Goal: Transaction & Acquisition: Download file/media

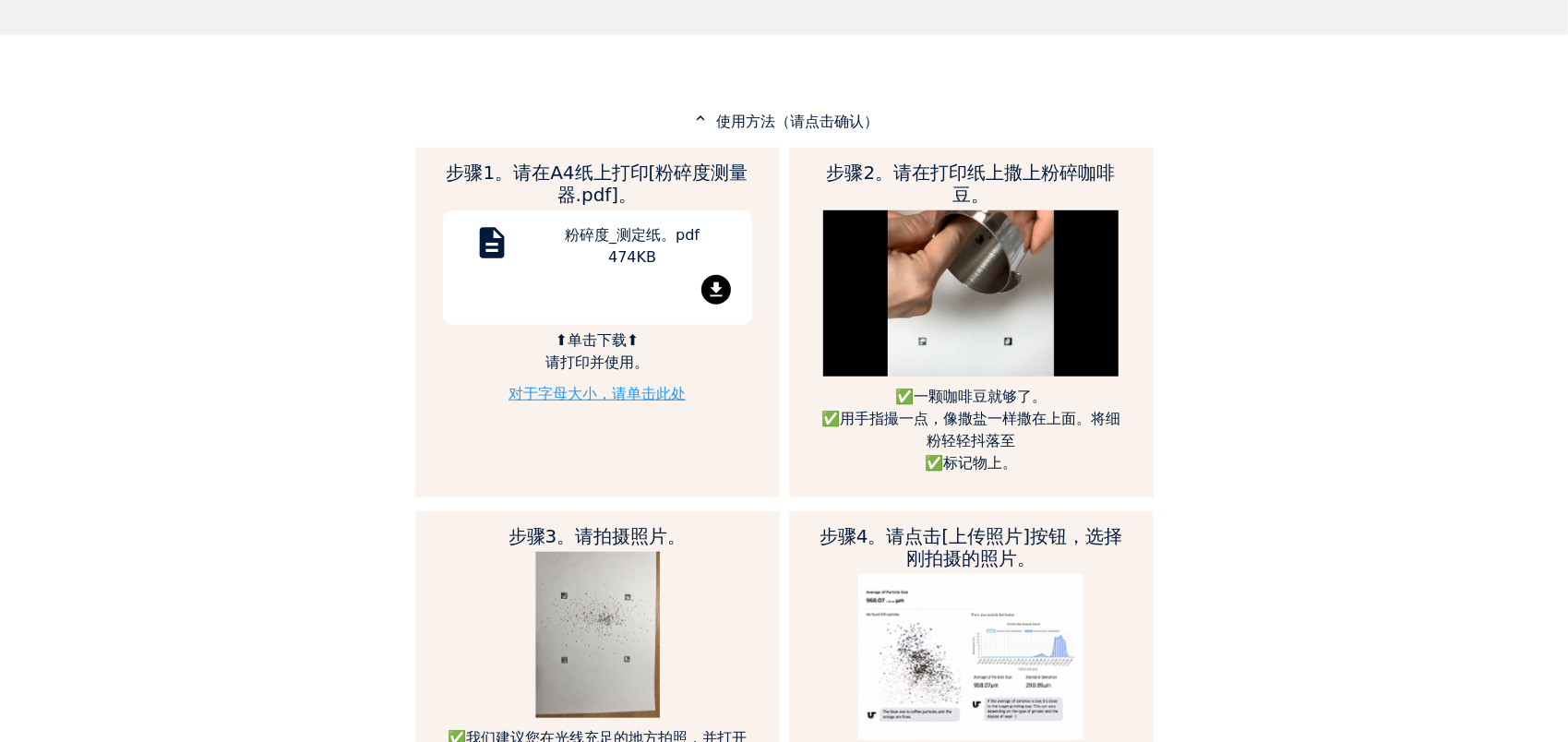
scroll to position [923, 0]
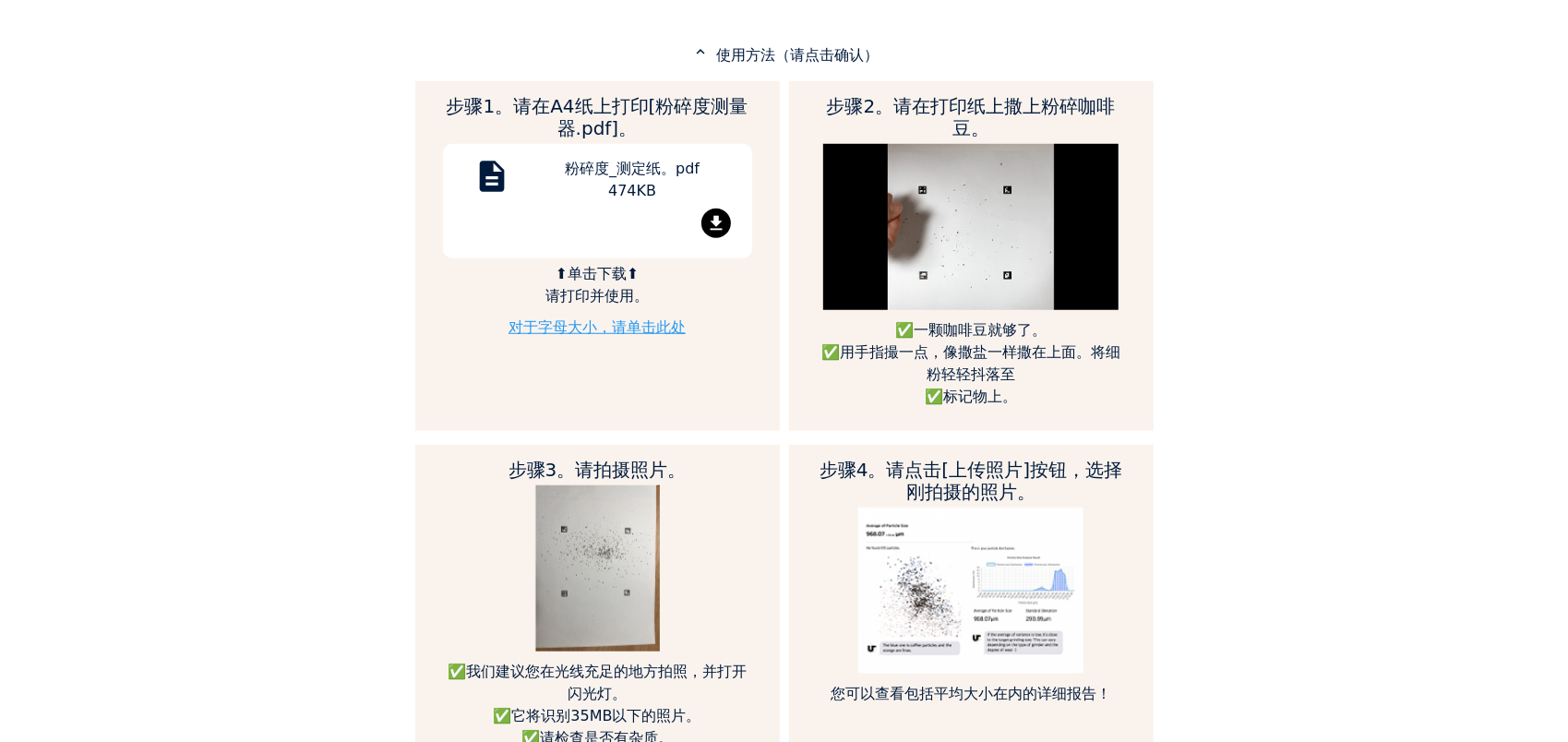
click at [602, 290] on p "⬆单击下载⬆ 请打印并使用。️" at bounding box center [596, 285] width 309 height 44
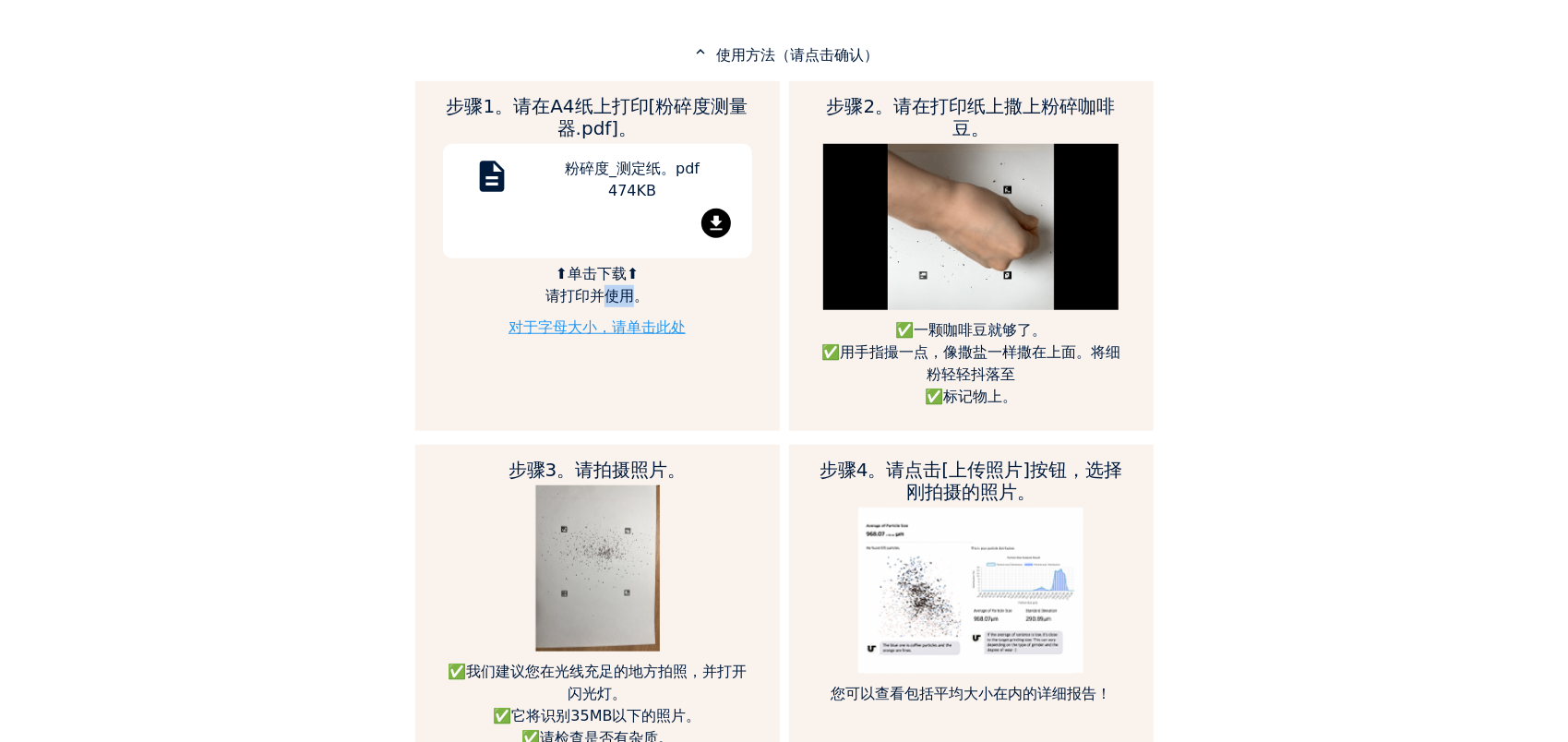
click at [602, 290] on p "⬆单击下载⬆ 请打印并使用。️" at bounding box center [596, 285] width 309 height 44
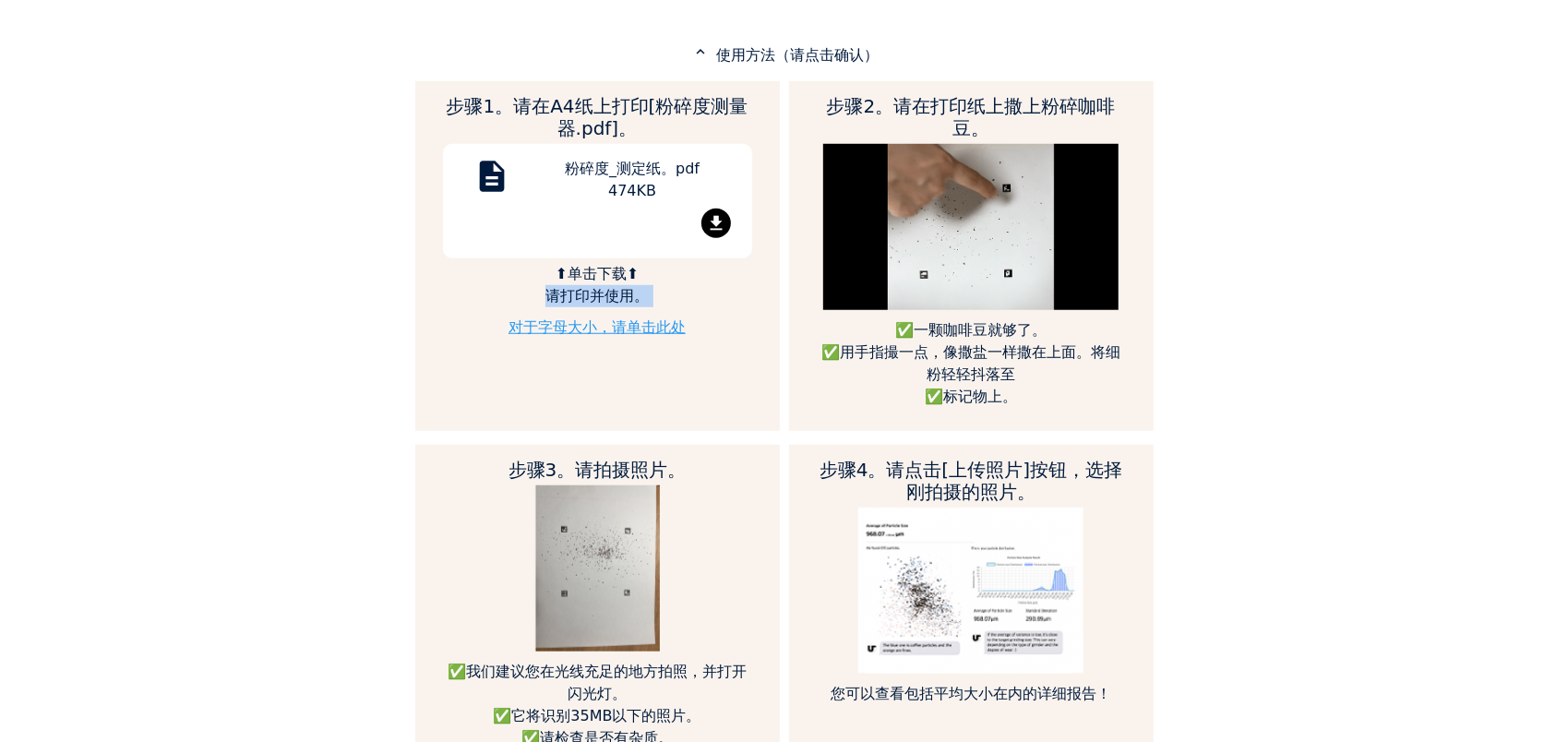
click at [602, 290] on p "⬆单击下载⬆ 请打印并使用。️" at bounding box center [596, 285] width 309 height 44
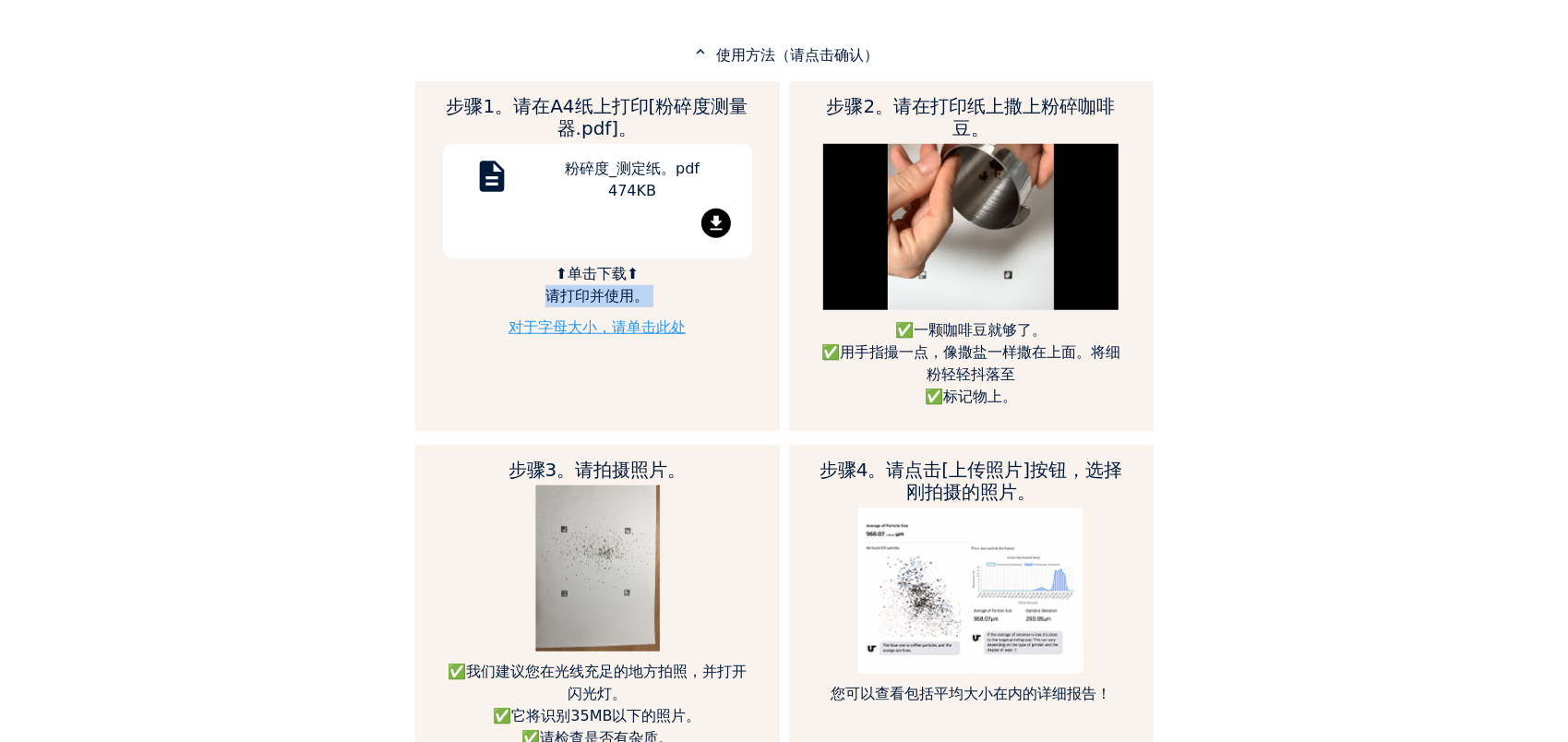
drag, startPoint x: 602, startPoint y: 290, endPoint x: 538, endPoint y: 295, distance: 64.2
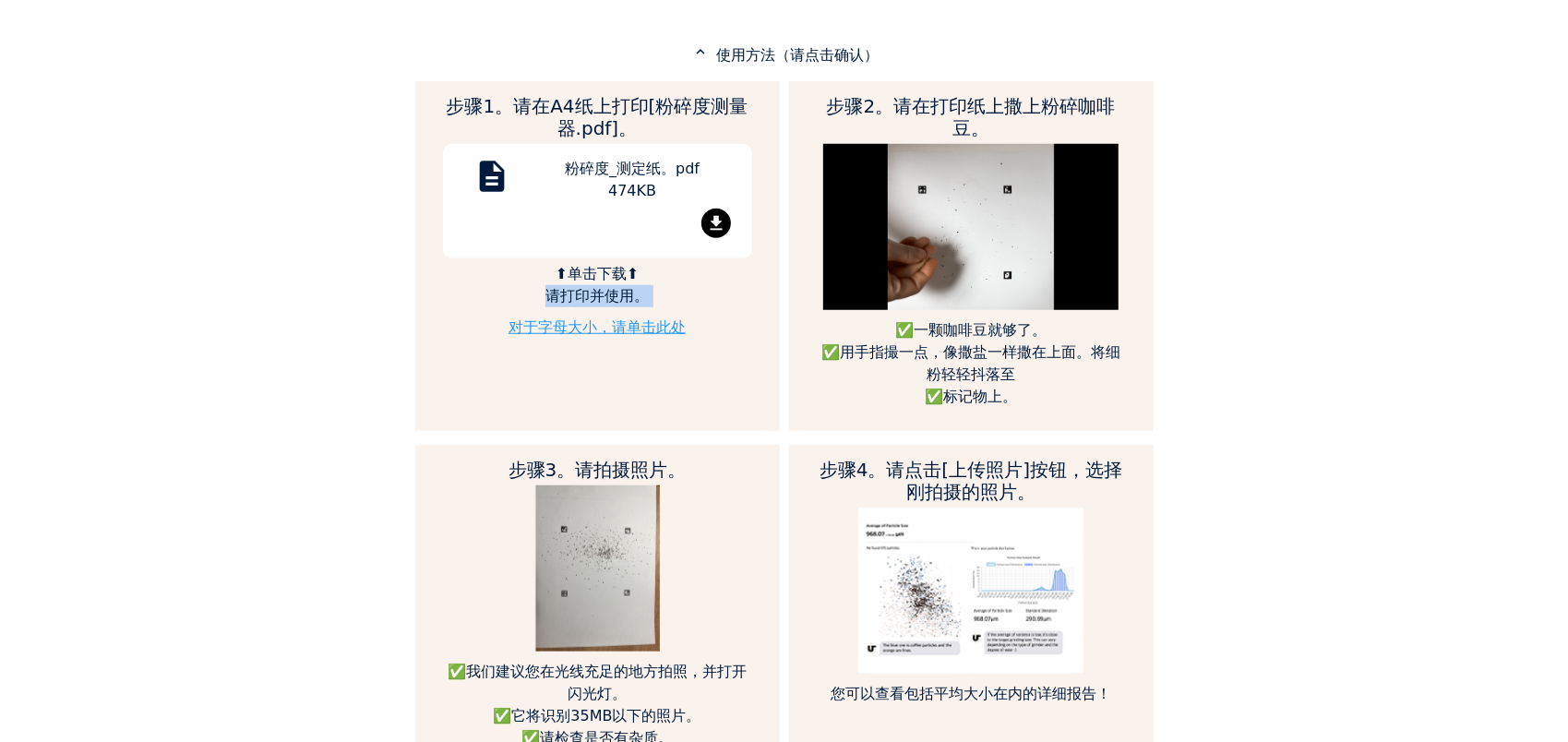
click at [538, 295] on p "⬆单击下载⬆ 请打印并使用。️" at bounding box center [596, 285] width 309 height 44
click at [561, 280] on p "⬆单击下载⬆ 请打印并使用。️" at bounding box center [596, 285] width 309 height 44
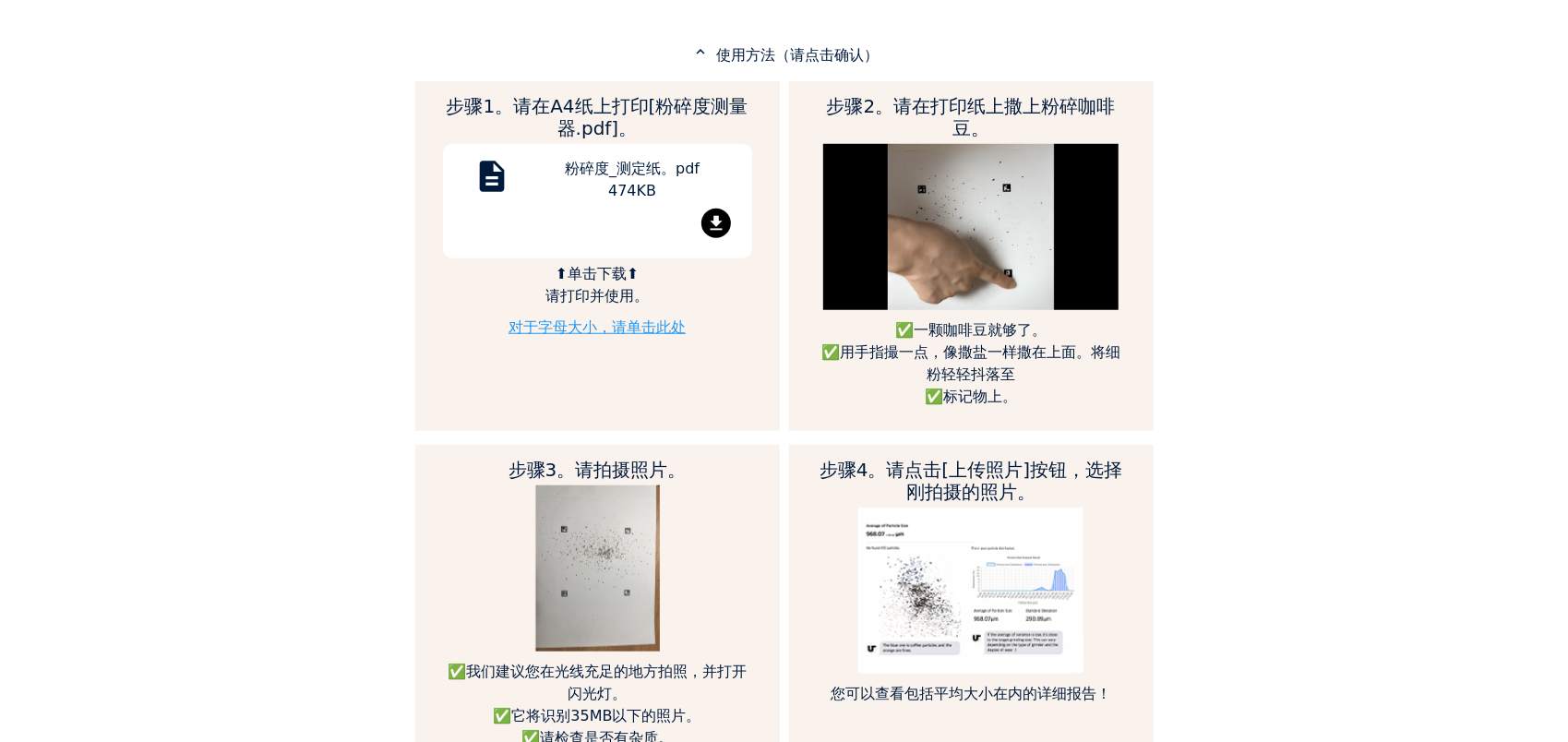
click at [587, 331] on link "对于字母大小，请单击此处" at bounding box center [597, 327] width 177 height 17
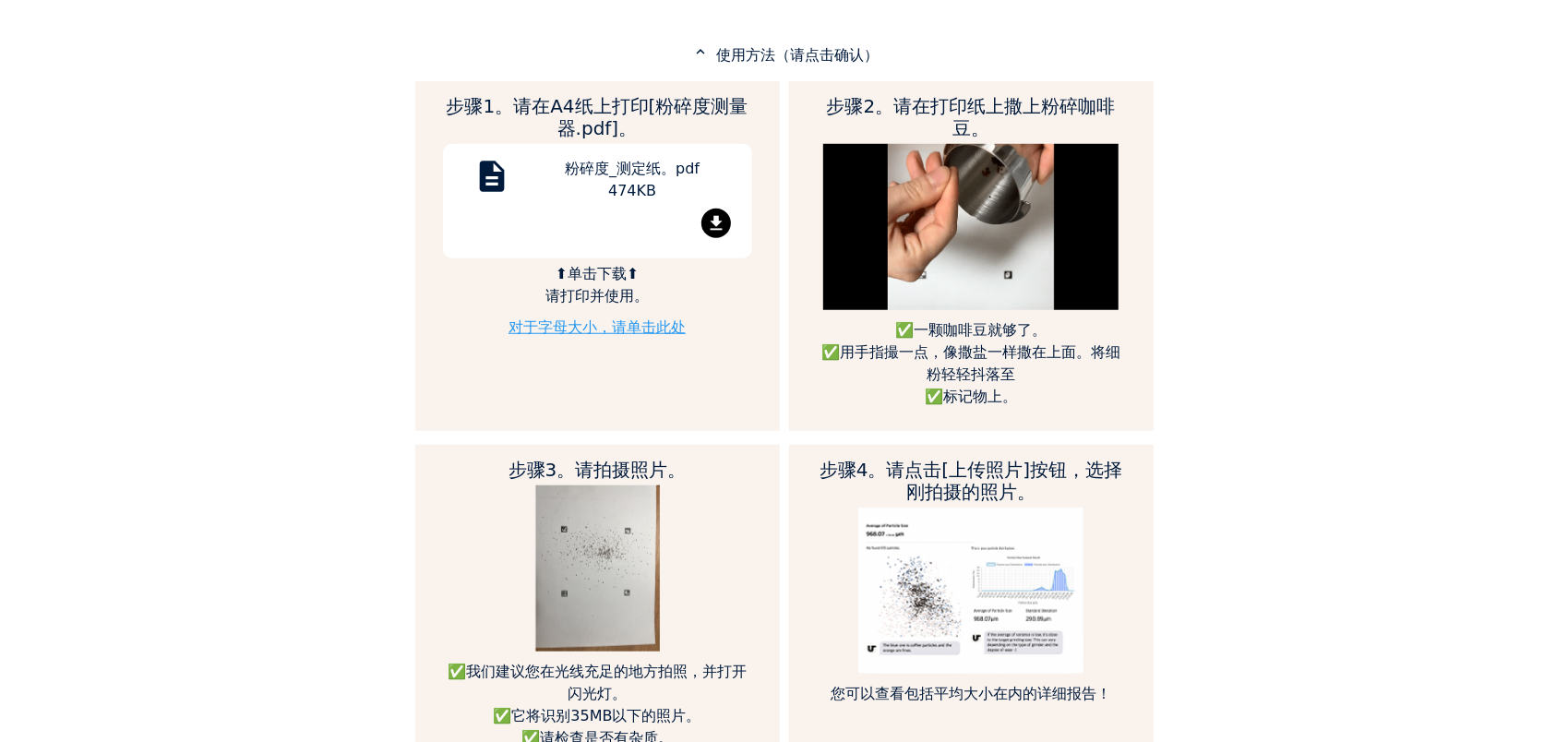
click at [708, 218] on mat-icon "file_download" at bounding box center [716, 223] width 30 height 30
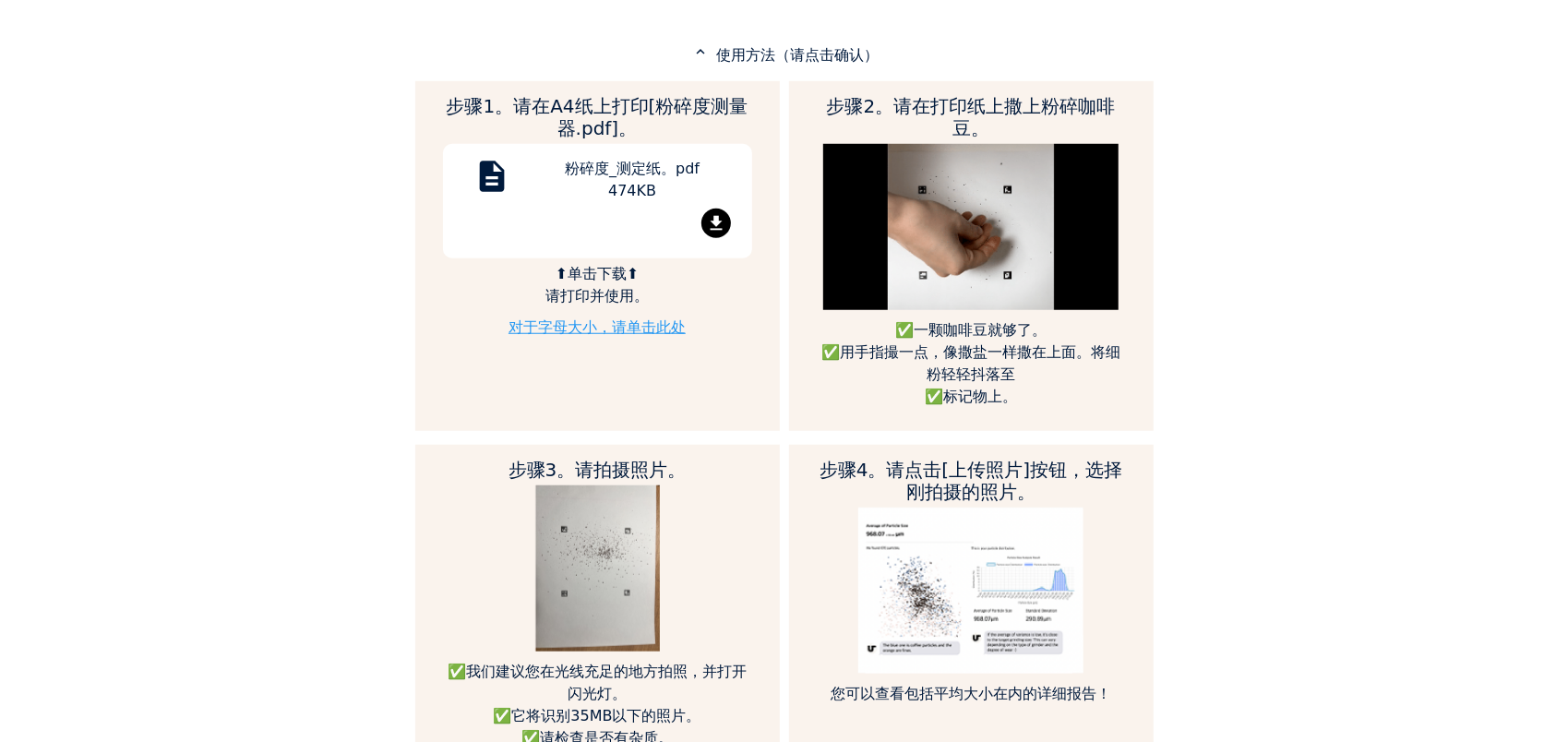
click at [589, 217] on div "file_download" at bounding box center [597, 226] width 282 height 36
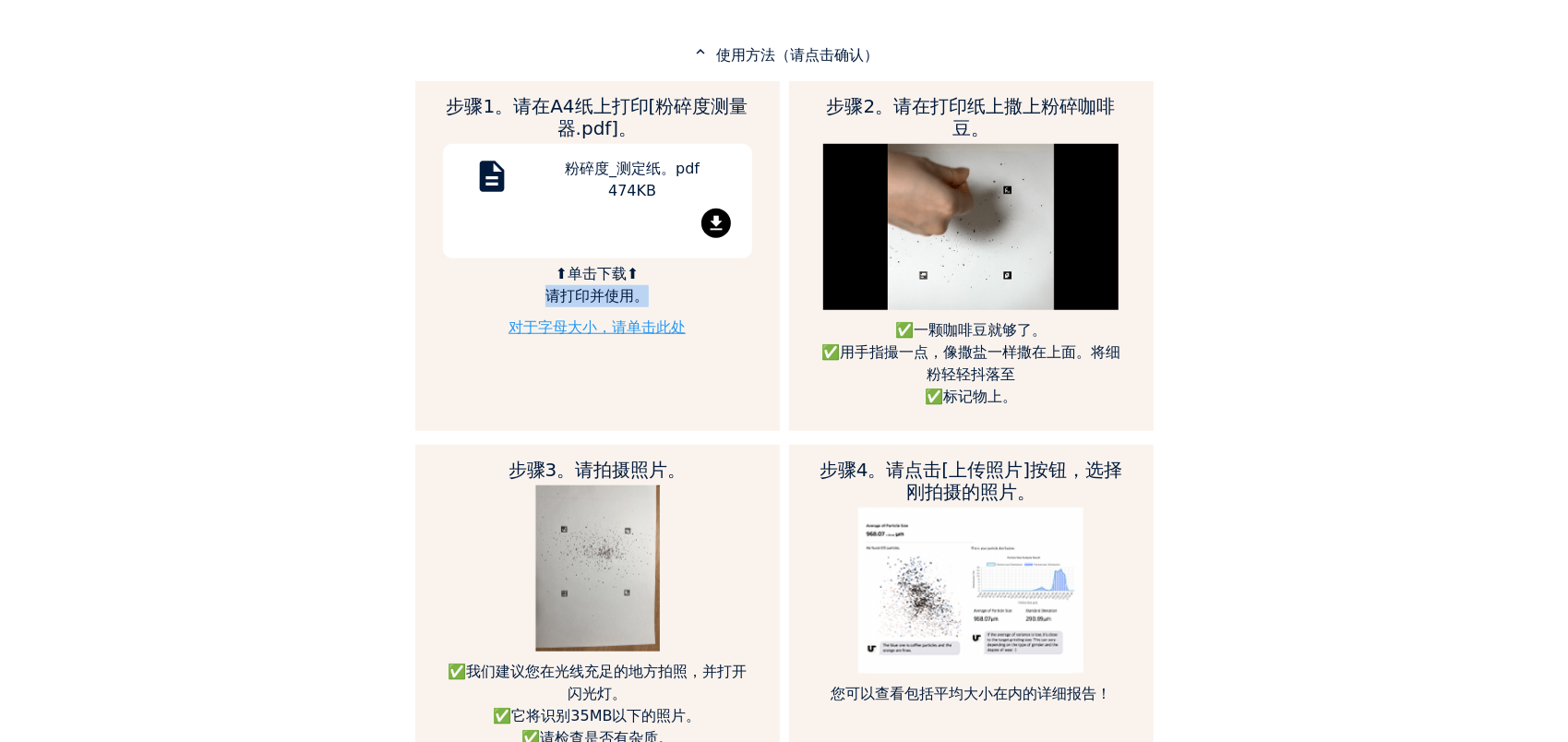
drag, startPoint x: 542, startPoint y: 295, endPoint x: 702, endPoint y: 290, distance: 160.1
click at [702, 290] on p "⬆单击下载⬆ 请打印并使用。️" at bounding box center [596, 285] width 309 height 44
drag, startPoint x: 702, startPoint y: 290, endPoint x: 643, endPoint y: 292, distance: 59.0
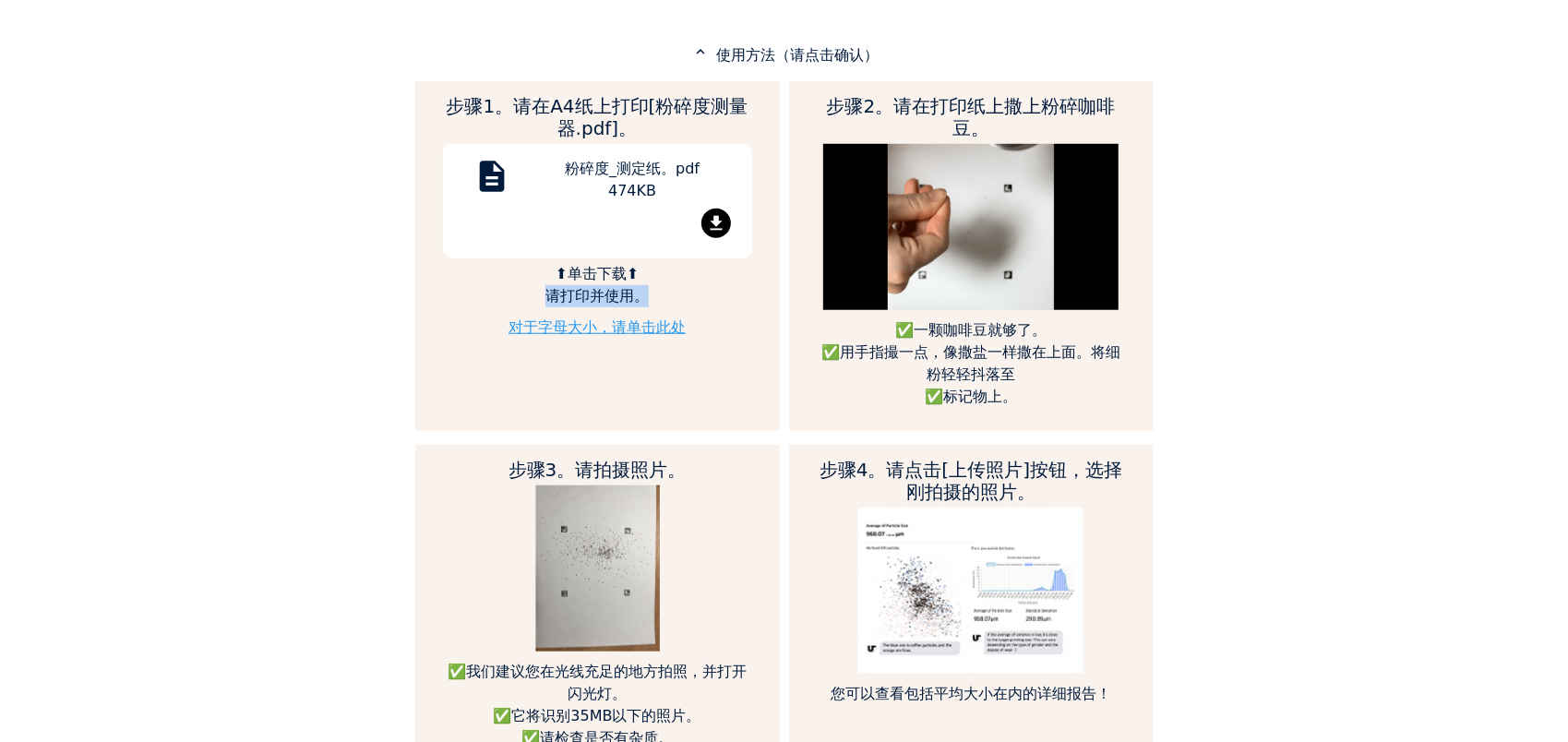
click at [643, 292] on p "⬆单击下载⬆ 请打印并使用。️" at bounding box center [596, 285] width 309 height 44
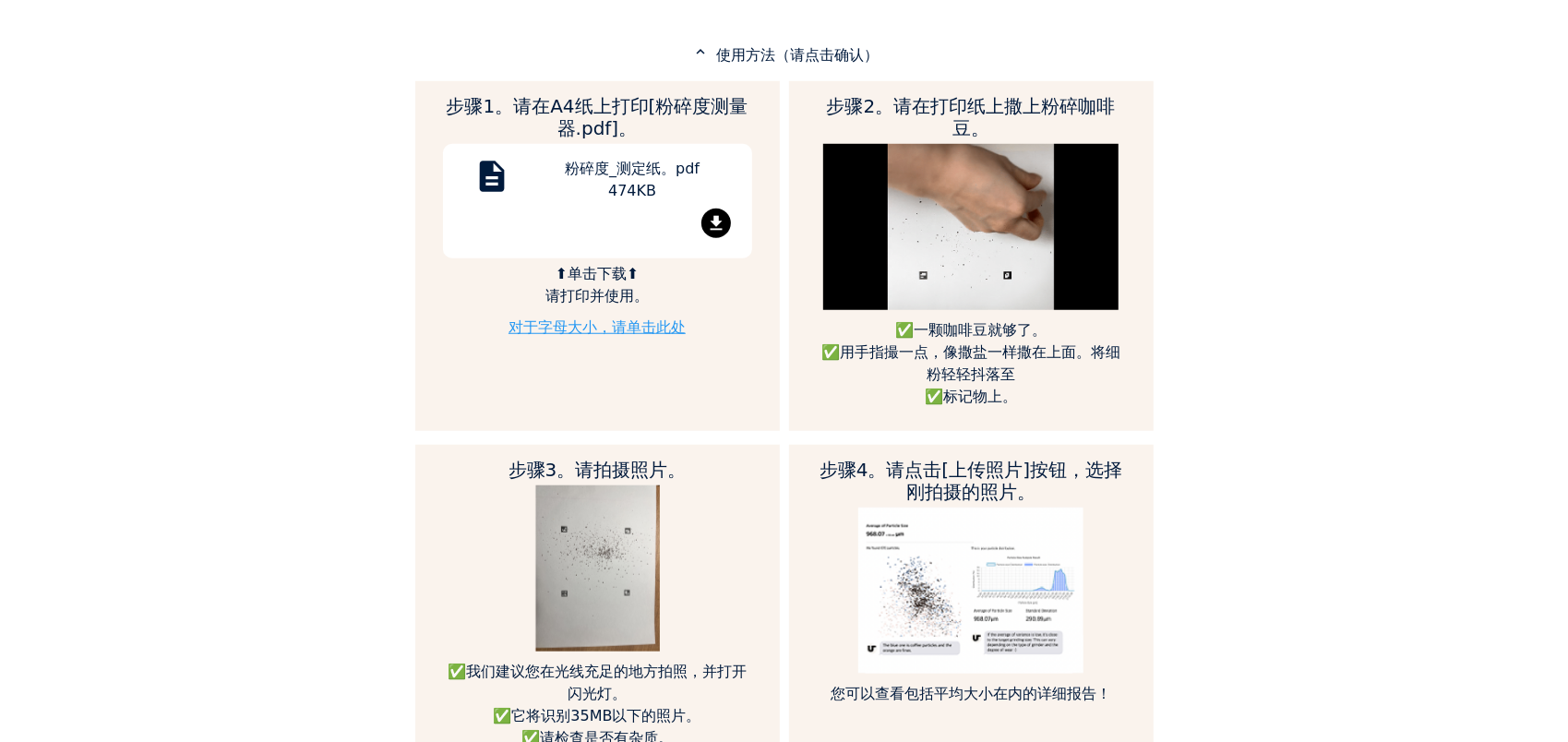
click at [665, 106] on h2 "步骤1。请在A4纸上打印[粉碎度测量器.pdf]。" at bounding box center [596, 117] width 309 height 44
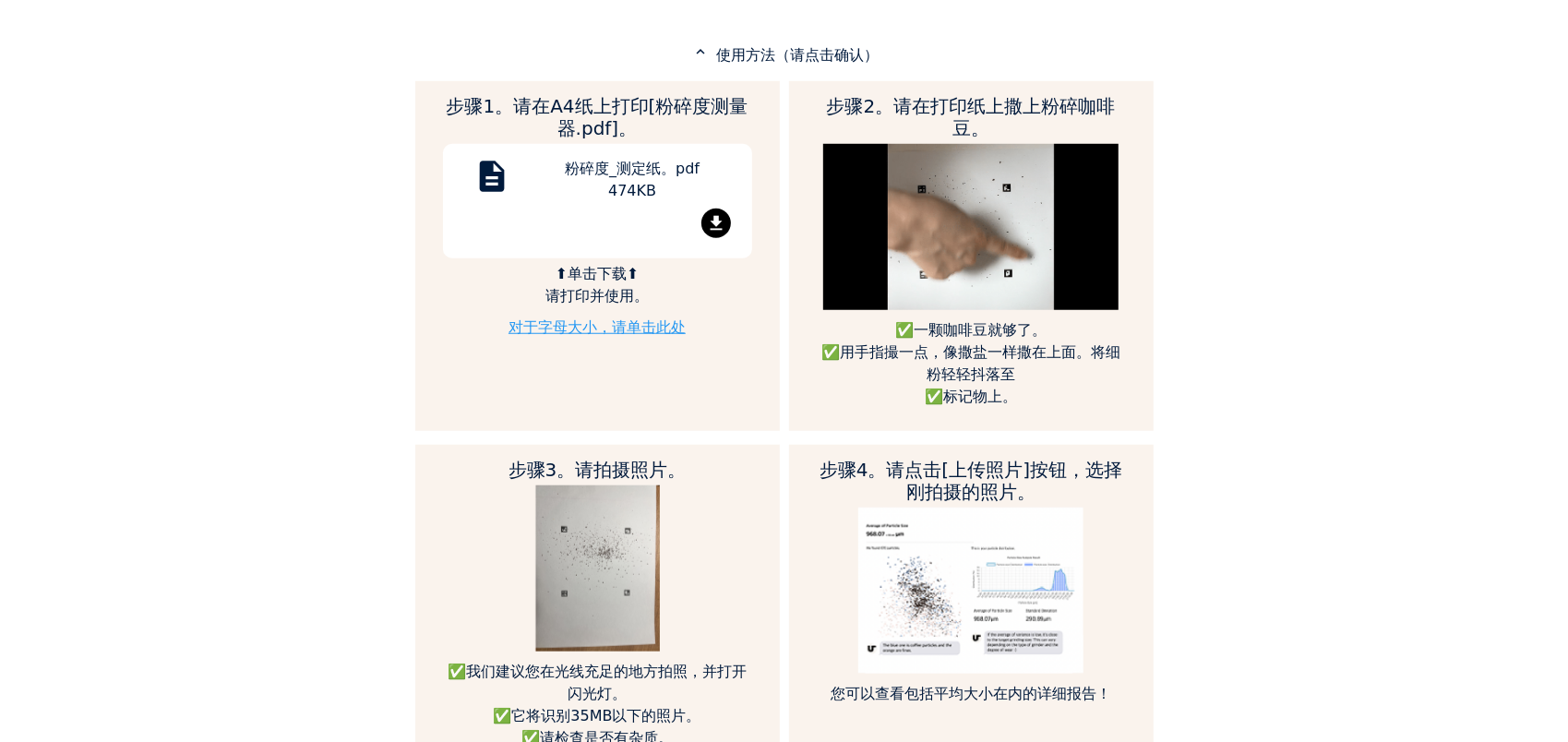
click at [837, 50] on p "expand_less 使用方法（请点击确认）" at bounding box center [784, 55] width 738 height 23
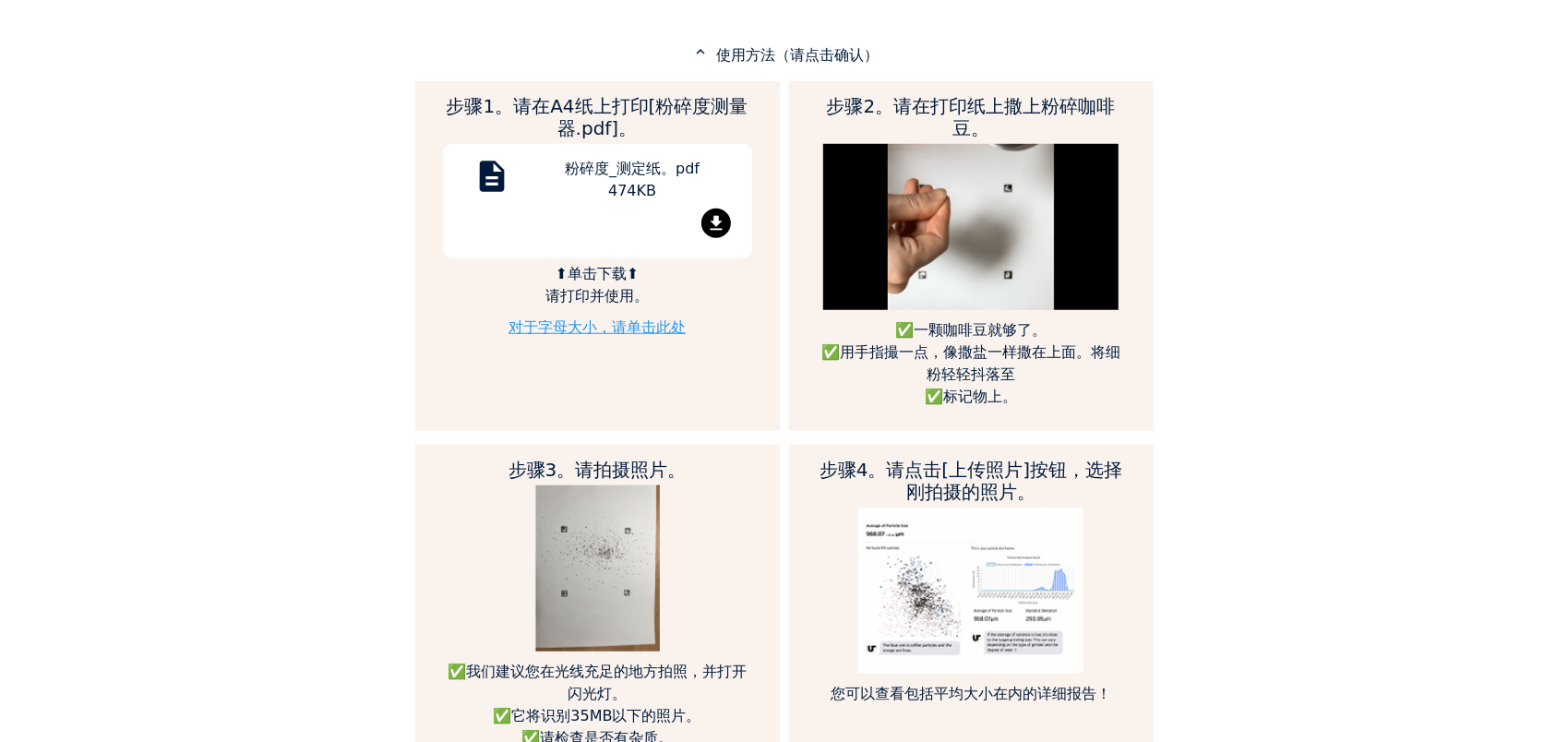
scroll to position [921856, 922047]
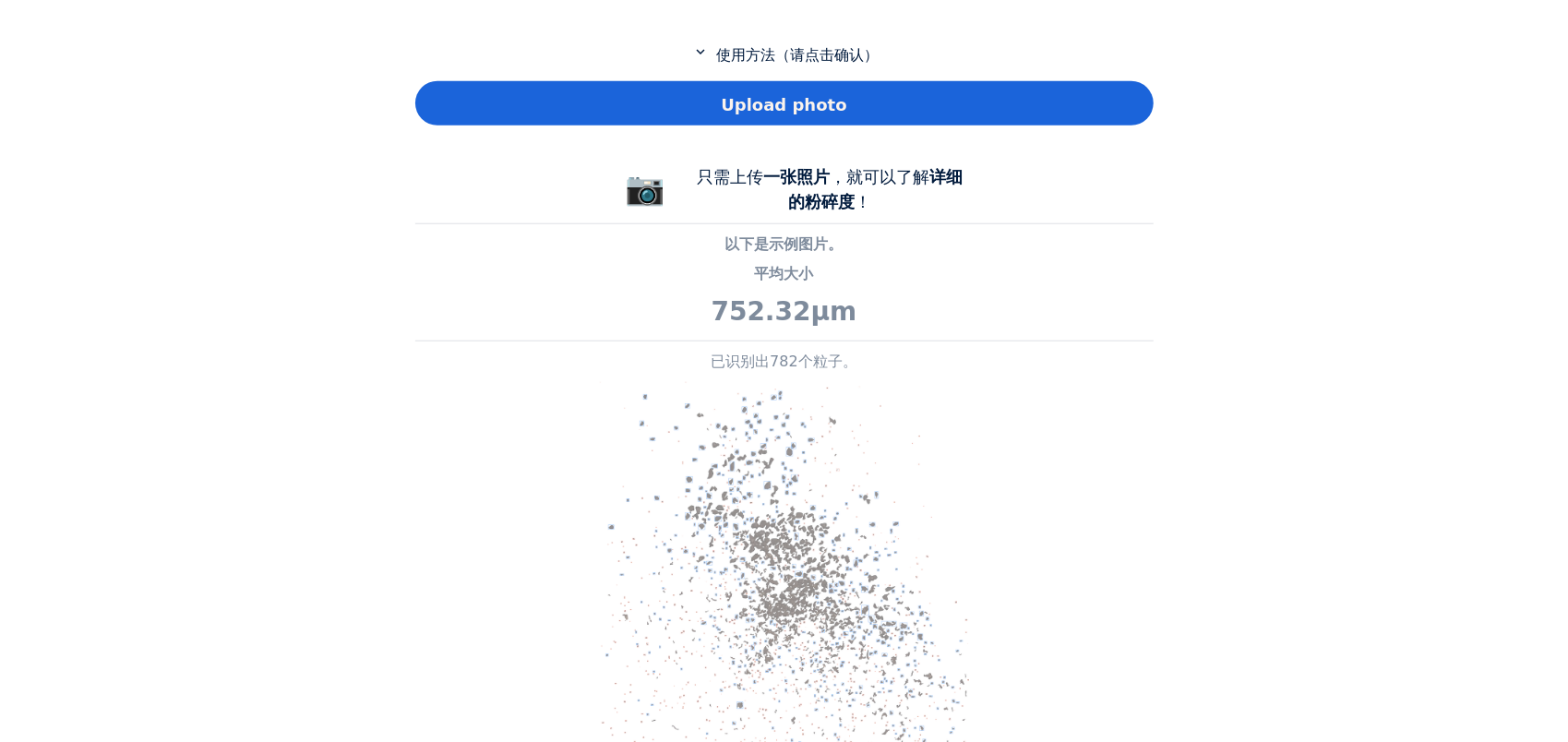
click at [837, 50] on p "expand_more 使用方法（请点击确认）" at bounding box center [784, 55] width 738 height 23
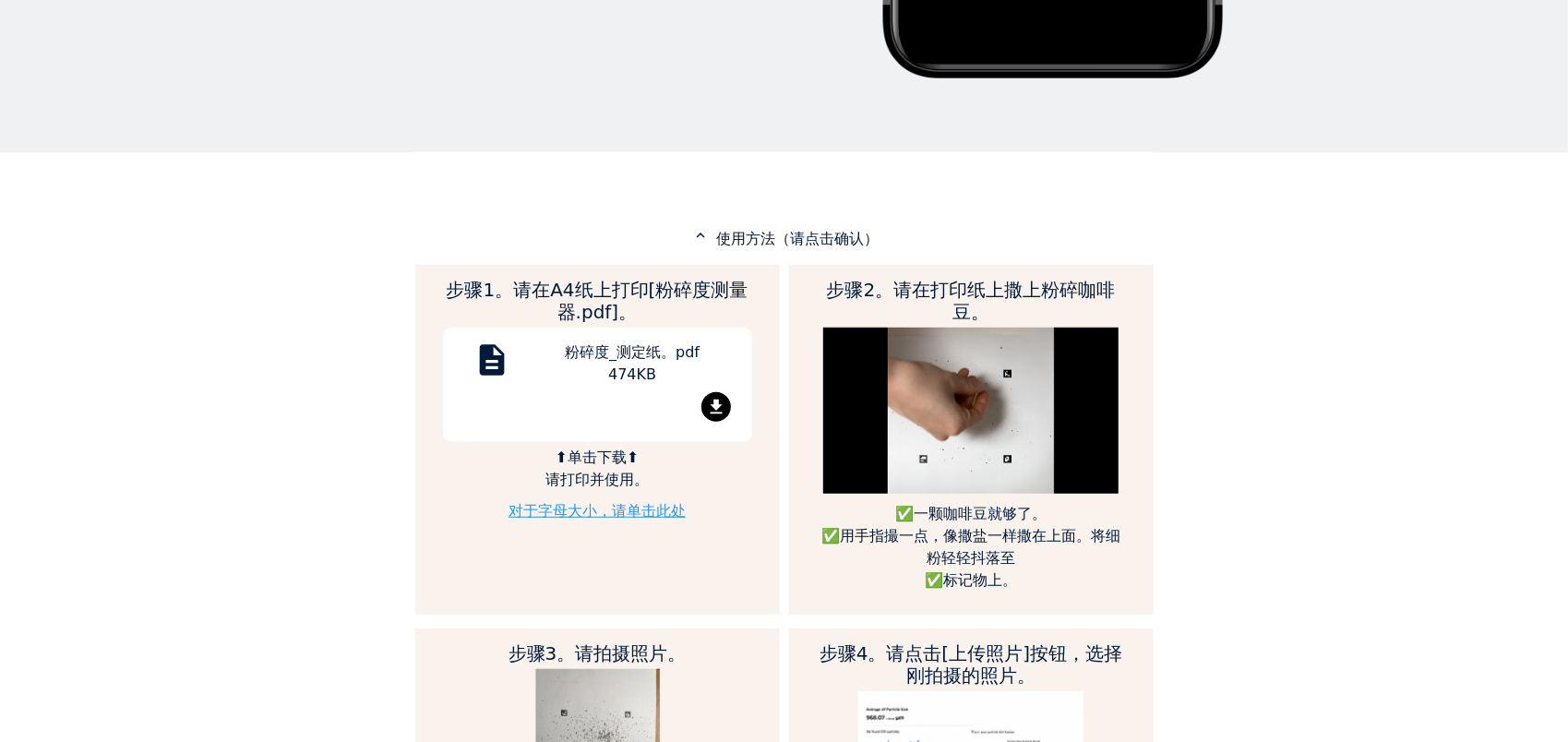
scroll to position [738, 0]
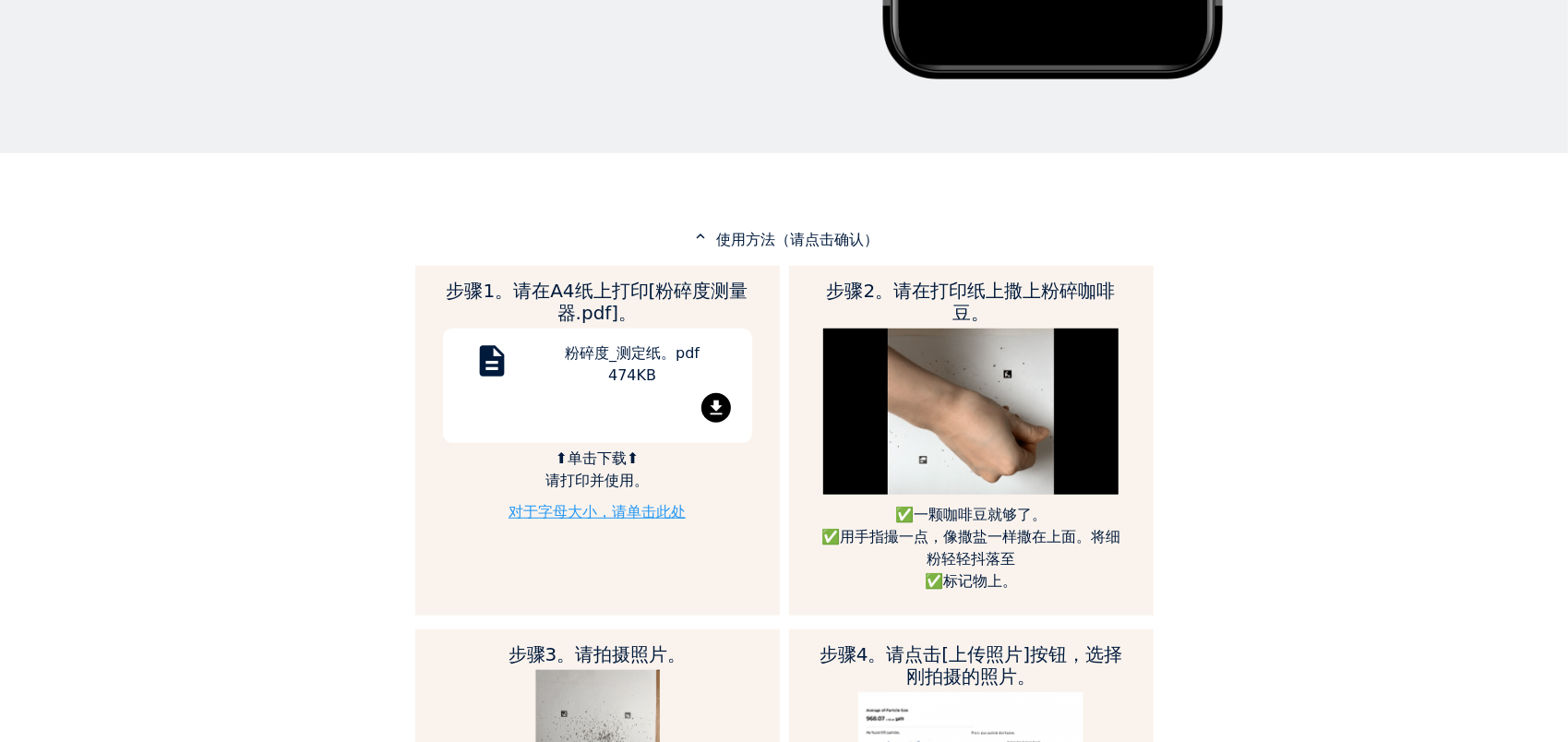
click at [601, 374] on div "粉碎度_测定纸。pdf 474KB" at bounding box center [633, 368] width 212 height 51
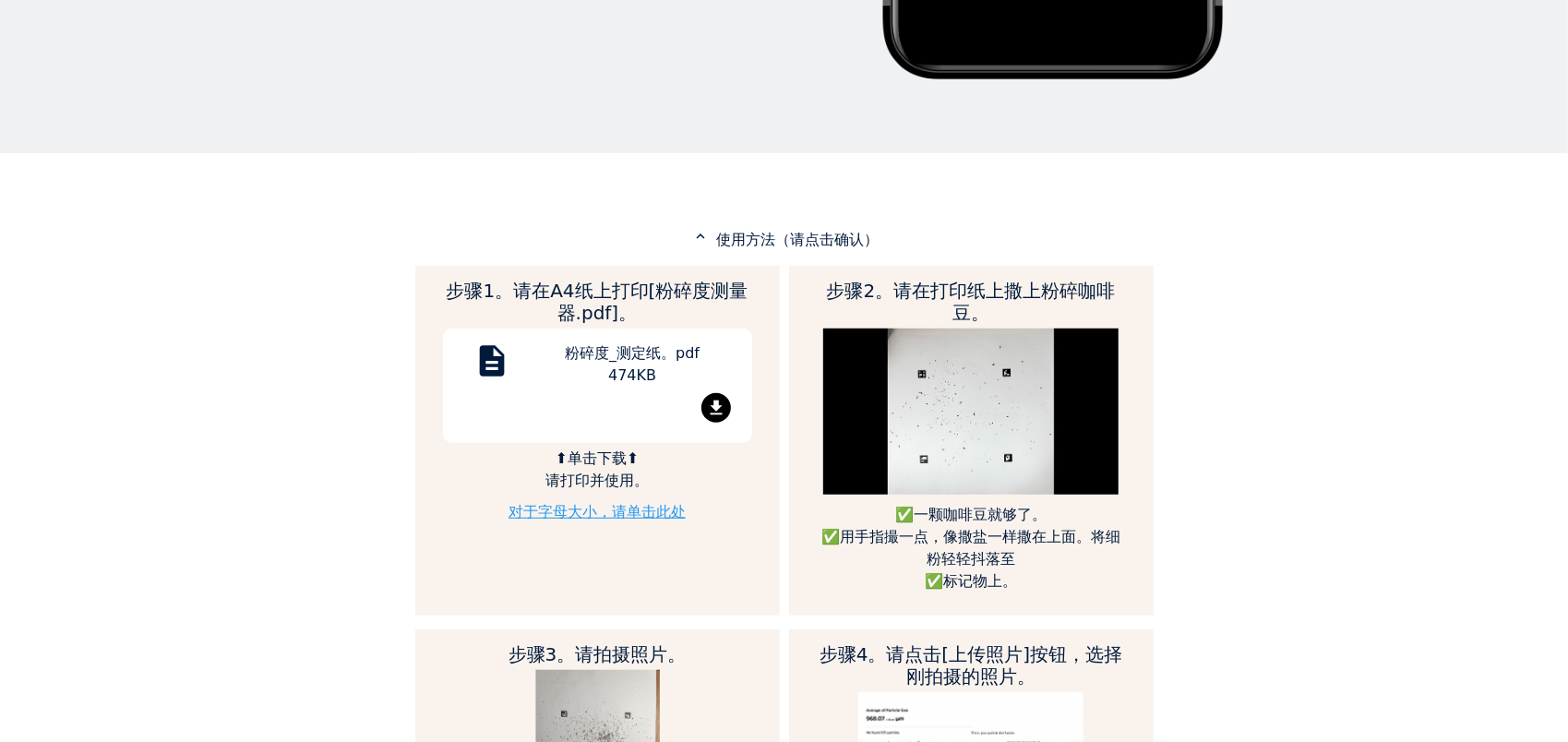
click at [147, 303] on div "Home Courses About us Tools Sign in" at bounding box center [784, 371] width 1568 height 742
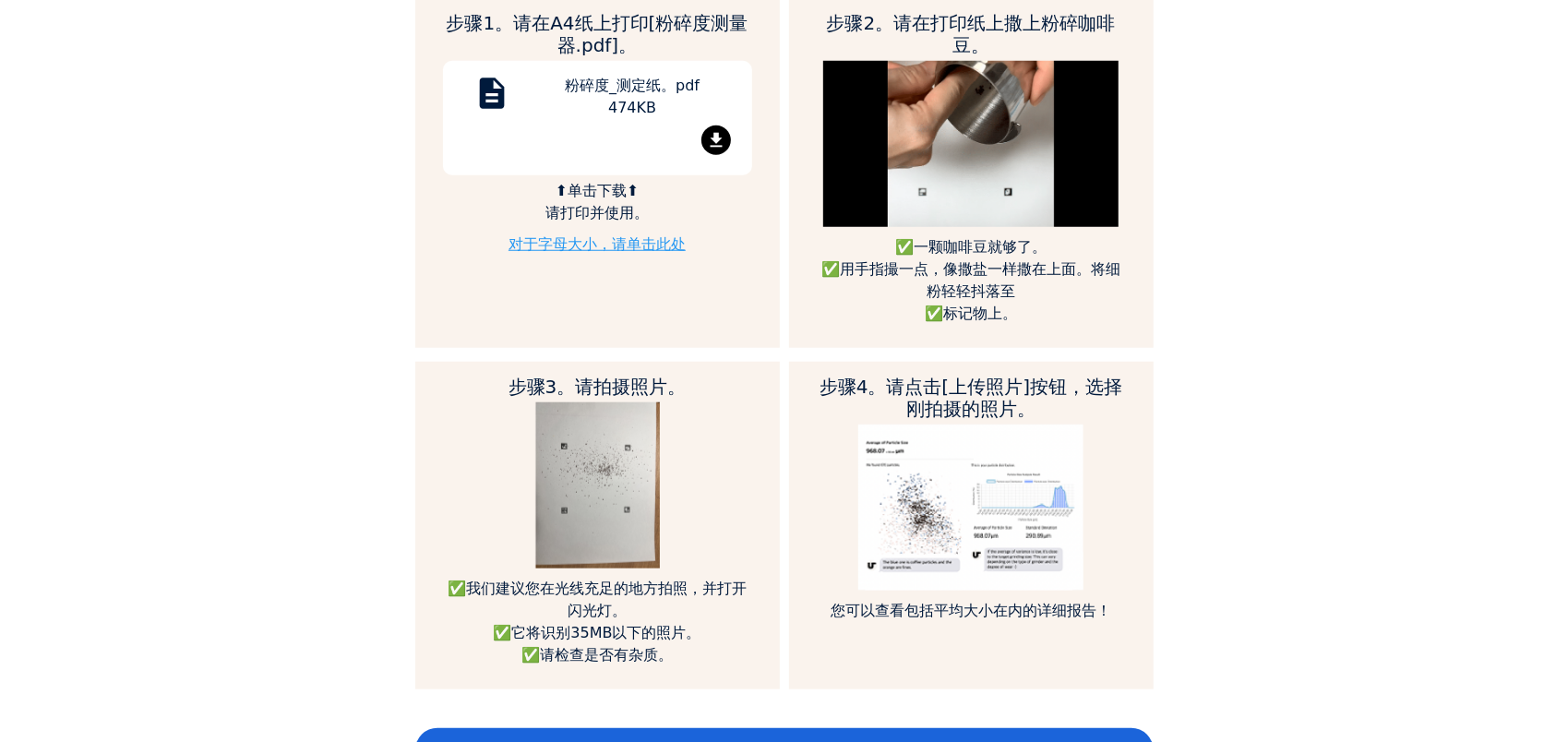
scroll to position [1108, 0]
